Goal: Check status: Check status

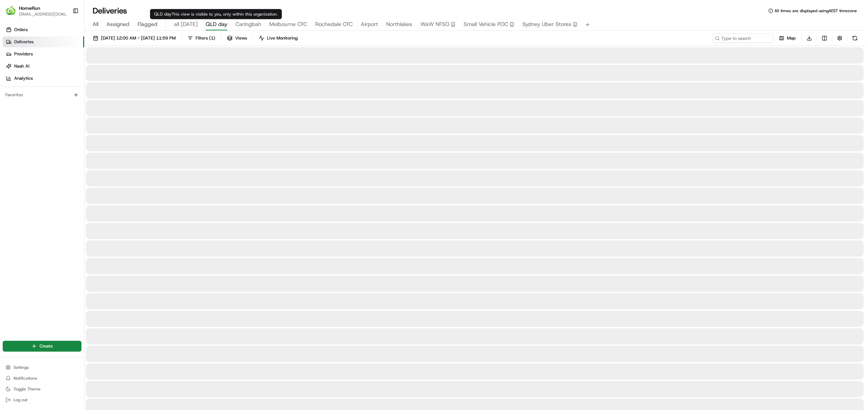
click at [219, 24] on span "QLD day" at bounding box center [217, 24] width 22 height 8
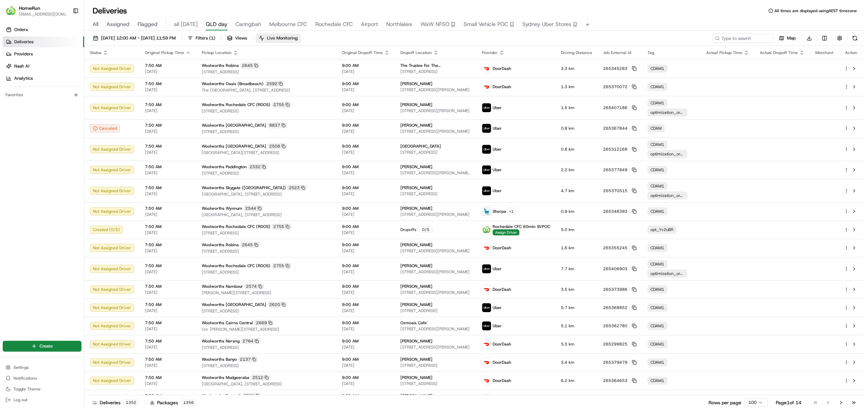
click at [298, 37] on span "Live Monitoring" at bounding box center [282, 38] width 31 height 6
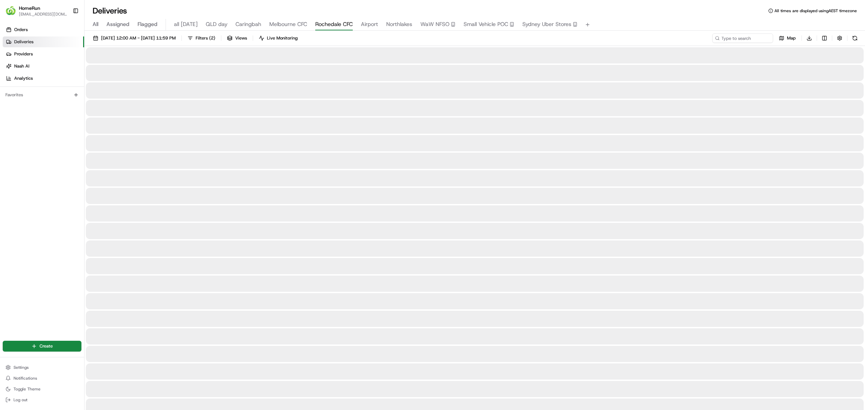
click at [330, 26] on span "Rochedale CFC" at bounding box center [333, 24] width 37 height 8
click at [140, 37] on span "[DATE] 12:00 AM - [DATE] 11:59 PM" at bounding box center [138, 38] width 75 height 6
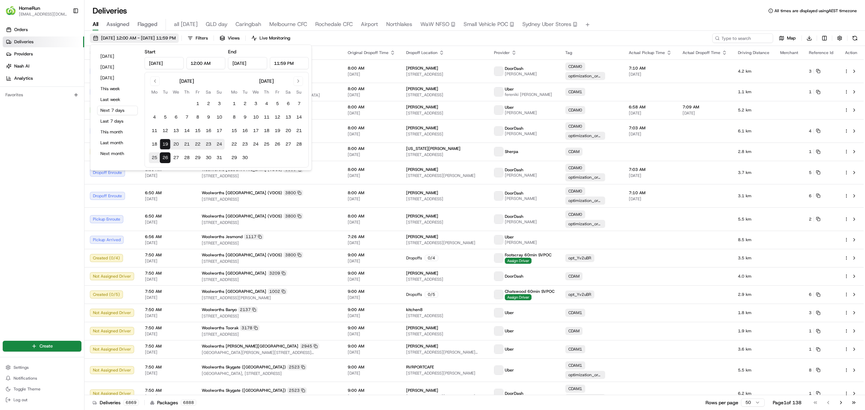
type input "[DATE]"
type input "12:00 AM"
type input "[DATE]"
type input "11:59 PM"
click at [111, 122] on button "Last 7 days" at bounding box center [117, 121] width 41 height 9
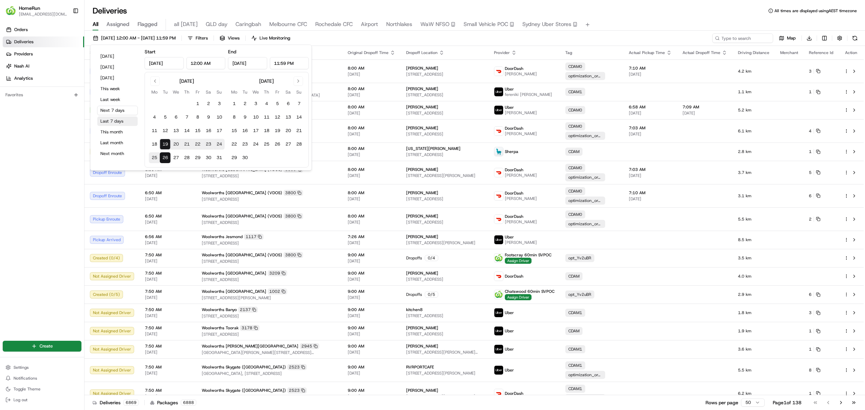
type input "[DATE]"
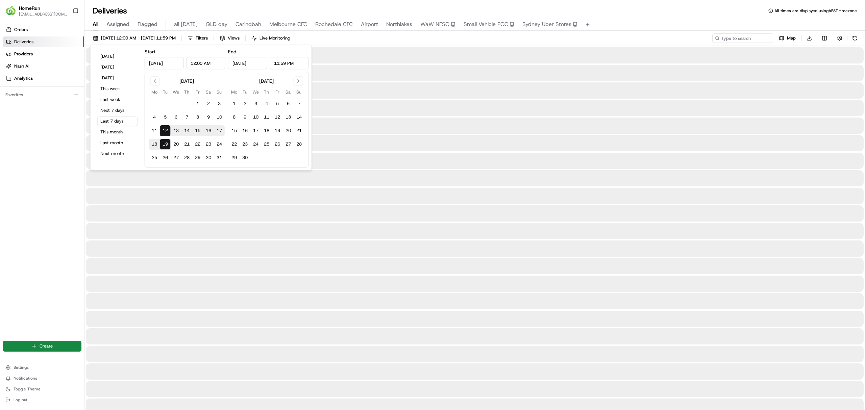
click at [472, 7] on div "Deliveries All times are displayed using AEST timezone" at bounding box center [474, 10] width 780 height 11
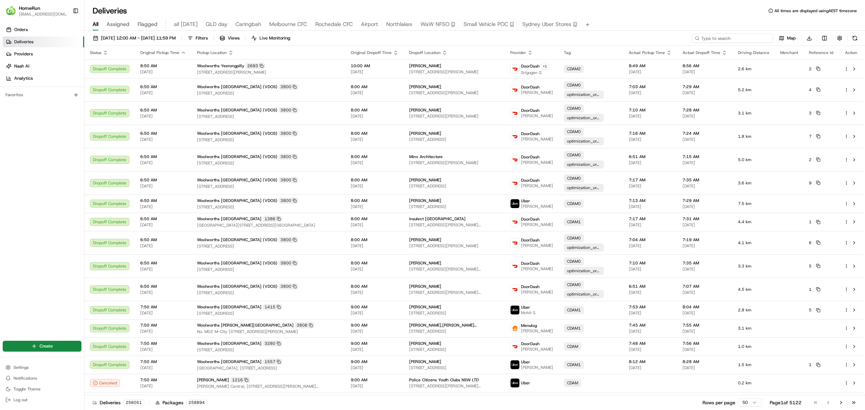
click at [724, 41] on input at bounding box center [732, 37] width 81 height 9
paste input "264805552"
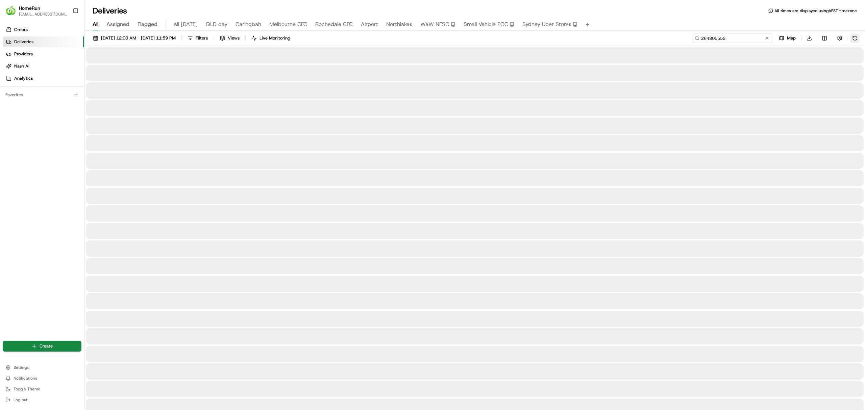
type input "264805552"
click at [853, 38] on button at bounding box center [854, 37] width 9 height 9
